Goal: Task Accomplishment & Management: Use online tool/utility

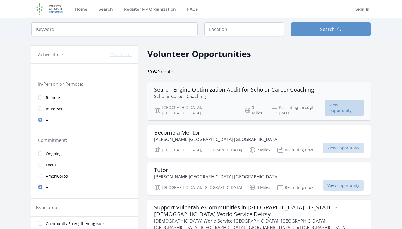
click at [330, 104] on span "View opportunity" at bounding box center [344, 108] width 39 height 16
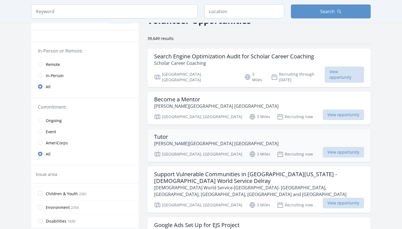
scroll to position [34, 0]
click at [47, 63] on span "Remote" at bounding box center [53, 64] width 14 height 6
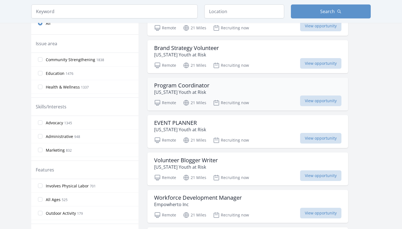
scroll to position [159, 0]
click at [311, 65] on span "View opportunity" at bounding box center [320, 63] width 41 height 11
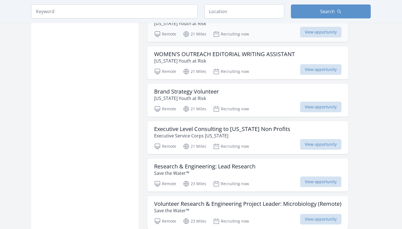
scroll to position [596, 0]
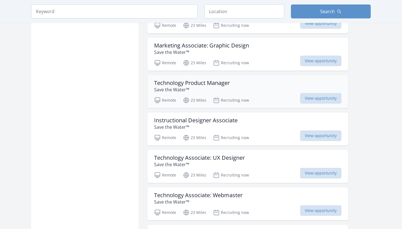
scroll to position [1200, 0]
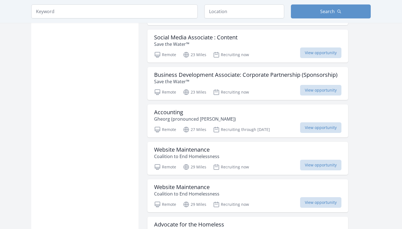
scroll to position [1704, 0]
click at [320, 164] on span "View opportunity" at bounding box center [320, 164] width 41 height 11
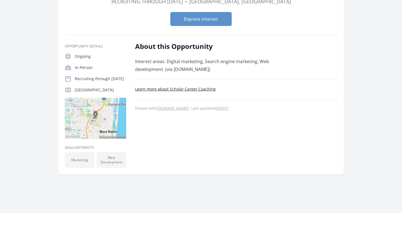
scroll to position [78, 0]
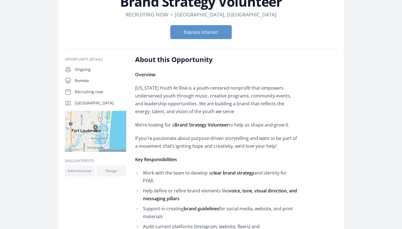
scroll to position [48, 0]
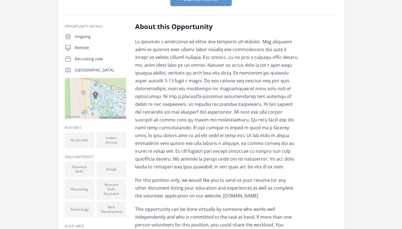
scroll to position [144, 0]
